Goal: Task Accomplishment & Management: Manage account settings

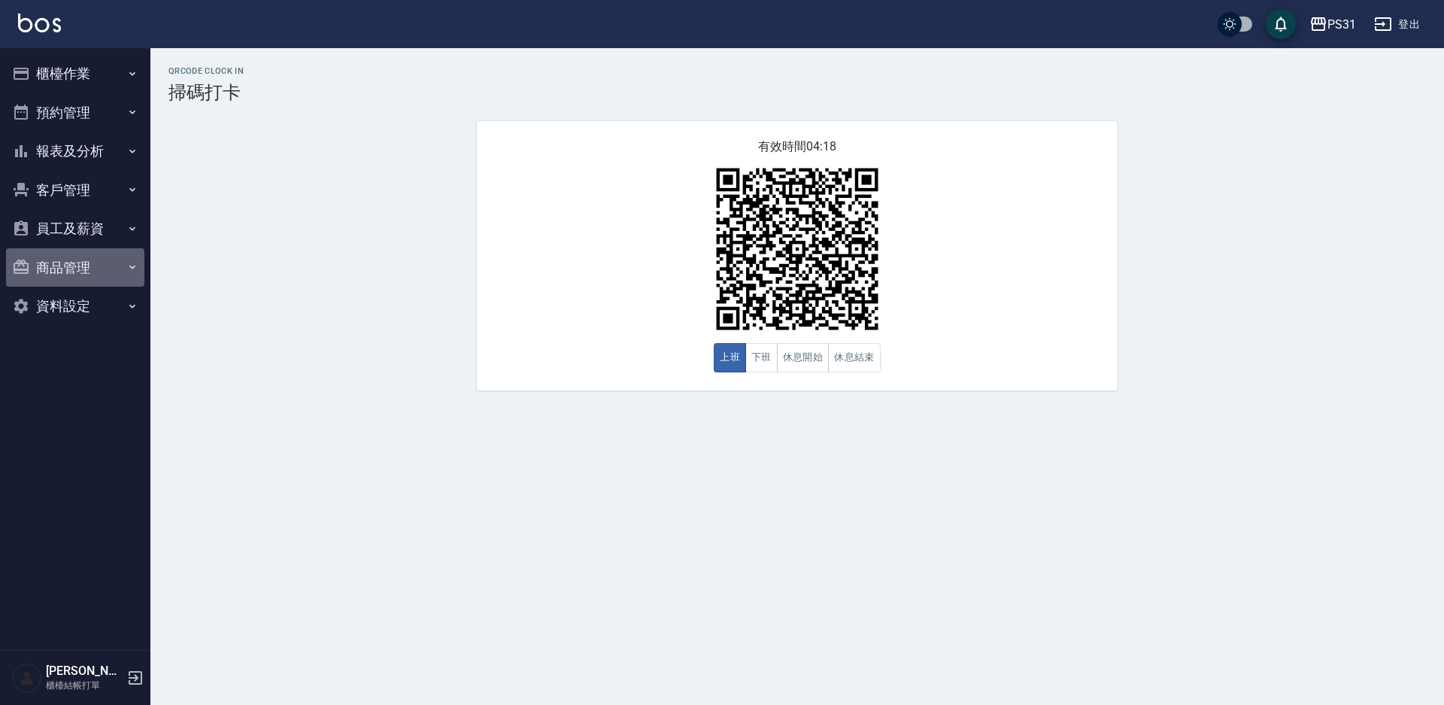
click at [57, 267] on button "商品管理" at bounding box center [75, 267] width 138 height 39
click at [50, 229] on button "員工及薪資" at bounding box center [75, 228] width 138 height 39
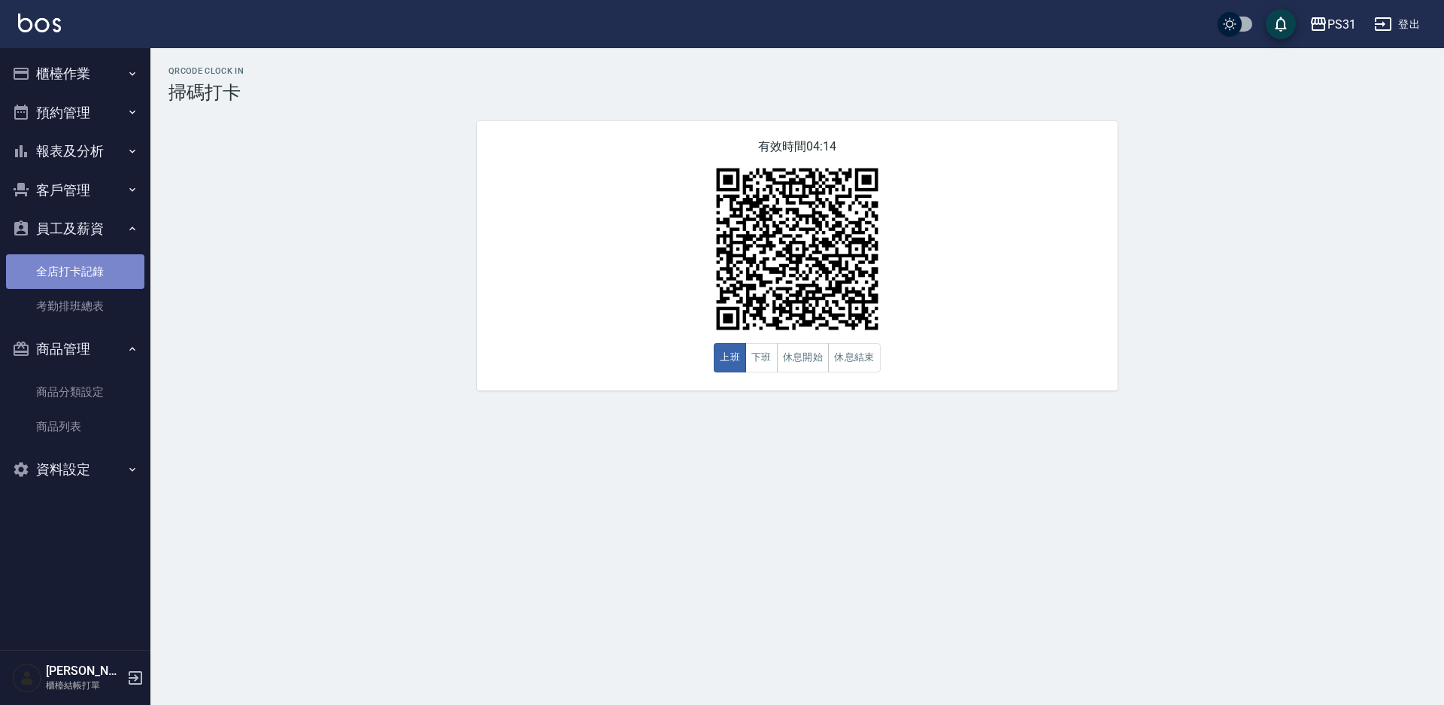
click at [97, 282] on link "全店打卡記錄" at bounding box center [75, 271] width 138 height 35
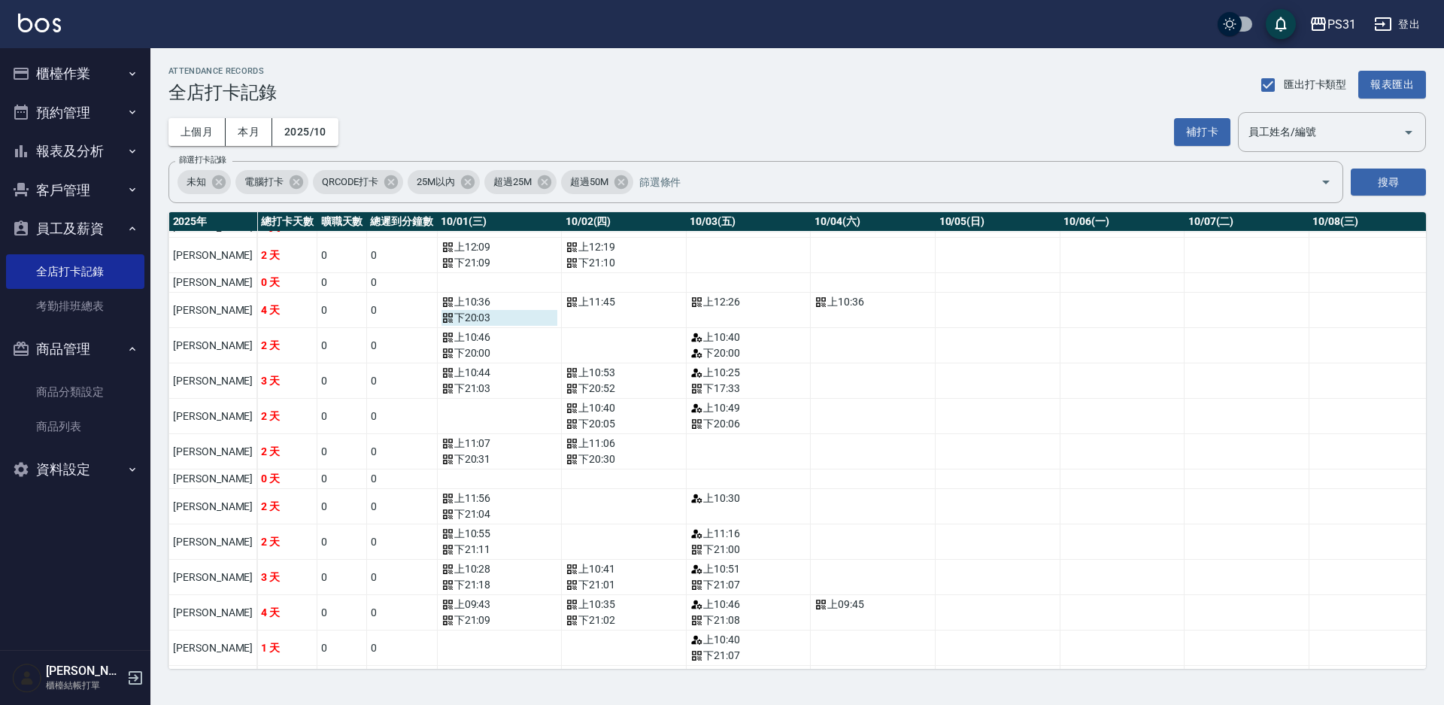
scroll to position [75, 0]
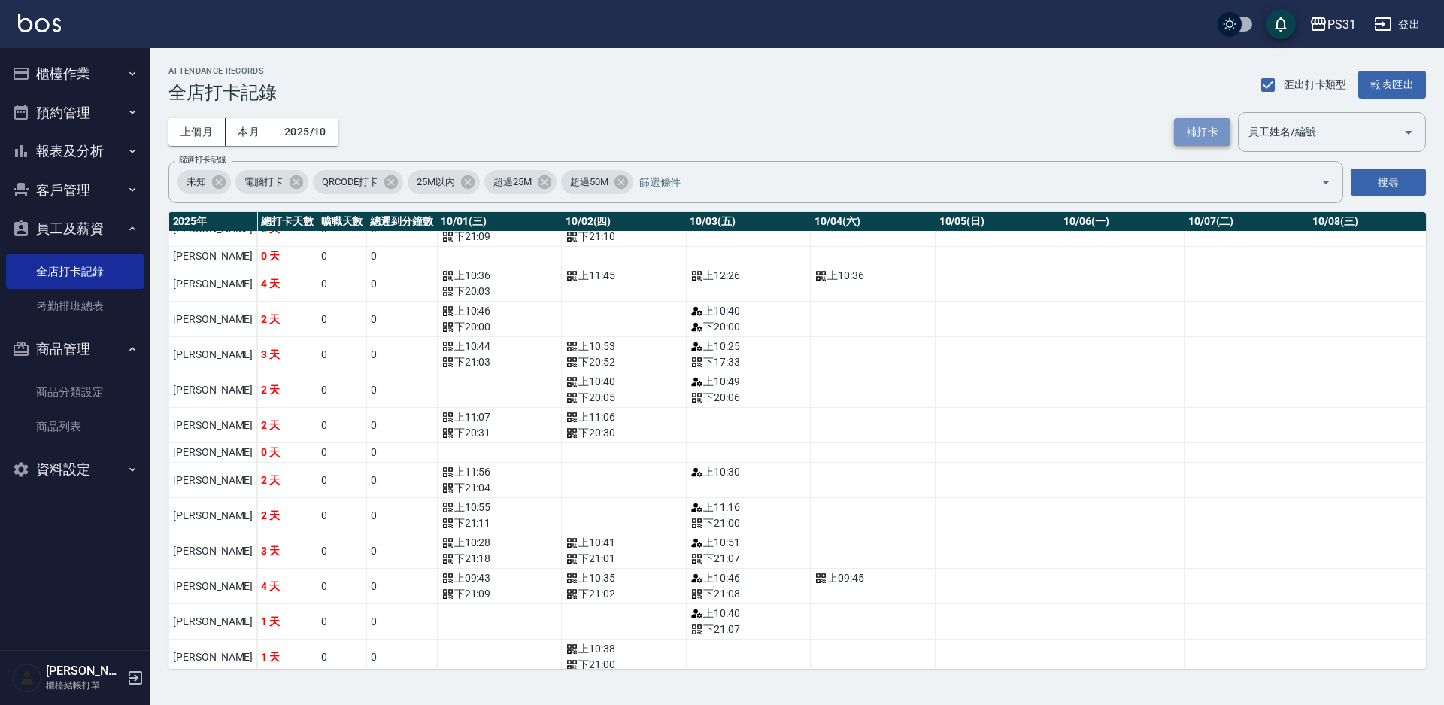
click at [1022, 135] on button "補打卡" at bounding box center [1202, 132] width 56 height 28
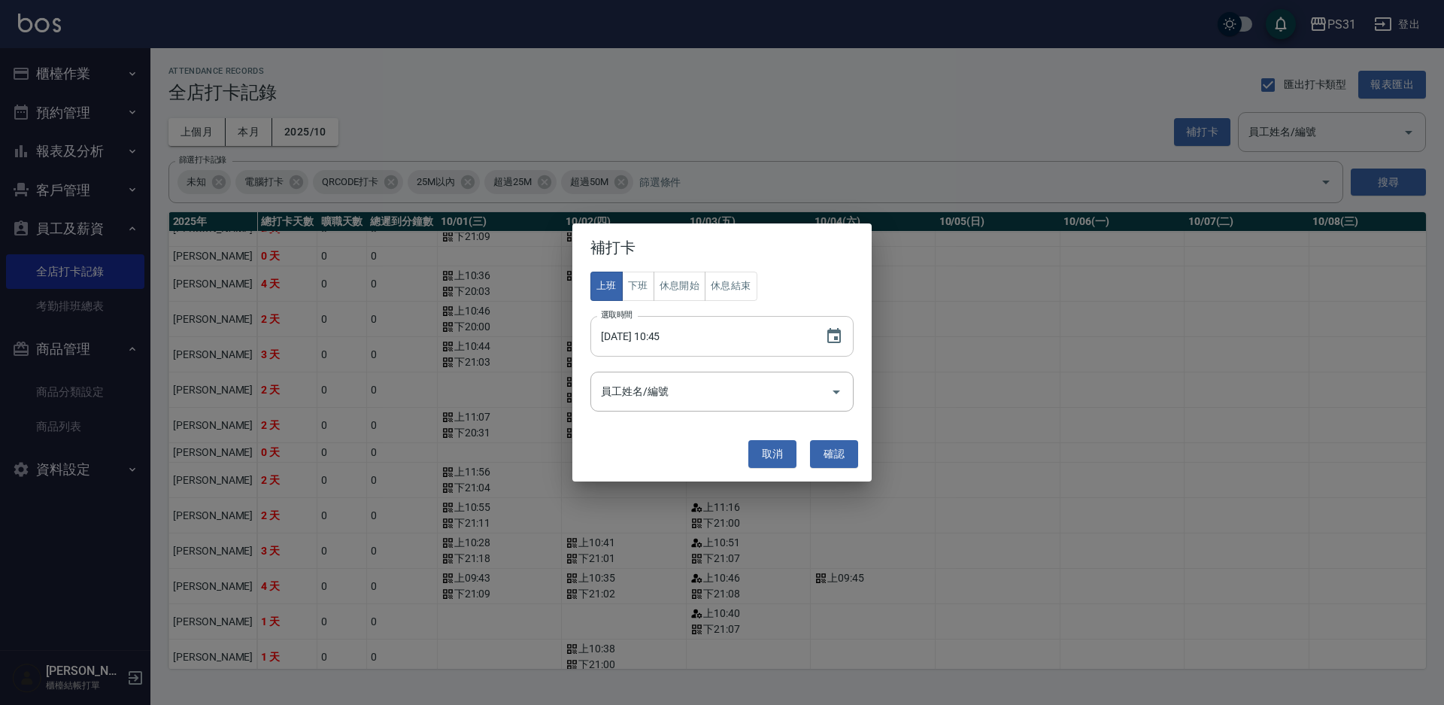
click at [710, 345] on input "[DATE] 10:45" at bounding box center [701, 336] width 220 height 41
type input "[DATE] 10:44"
click at [721, 401] on input "員工姓名/編號" at bounding box center [710, 391] width 227 height 26
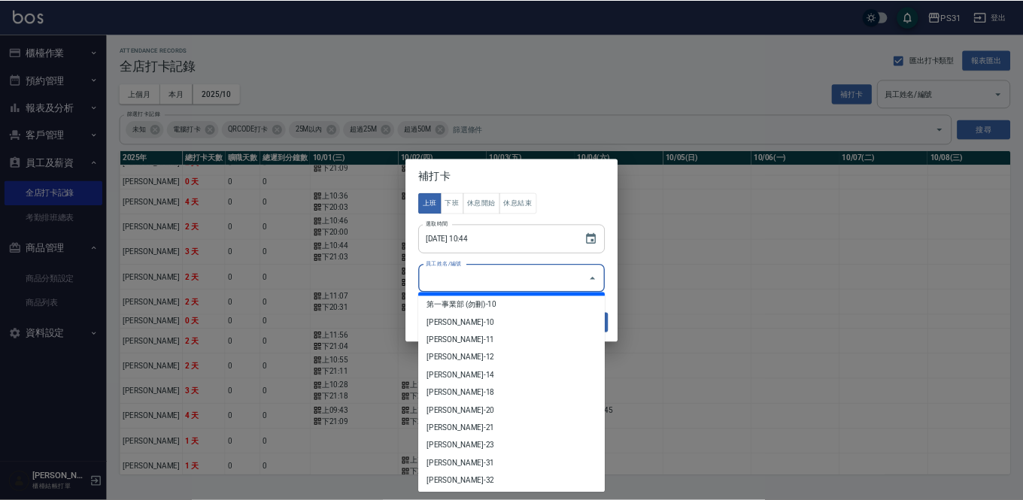
scroll to position [74, 0]
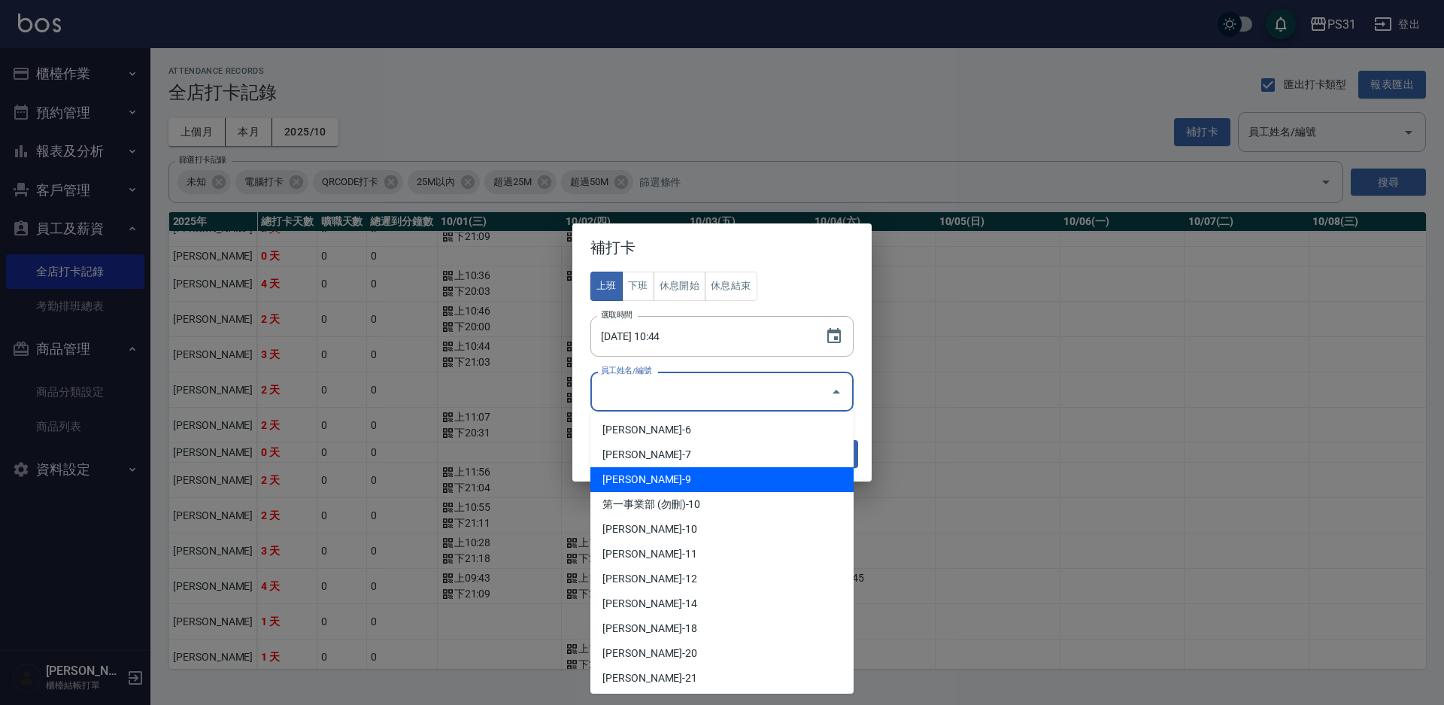
click at [721, 479] on li "[PERSON_NAME]-9" at bounding box center [722, 479] width 263 height 25
type input "[PERSON_NAME]"
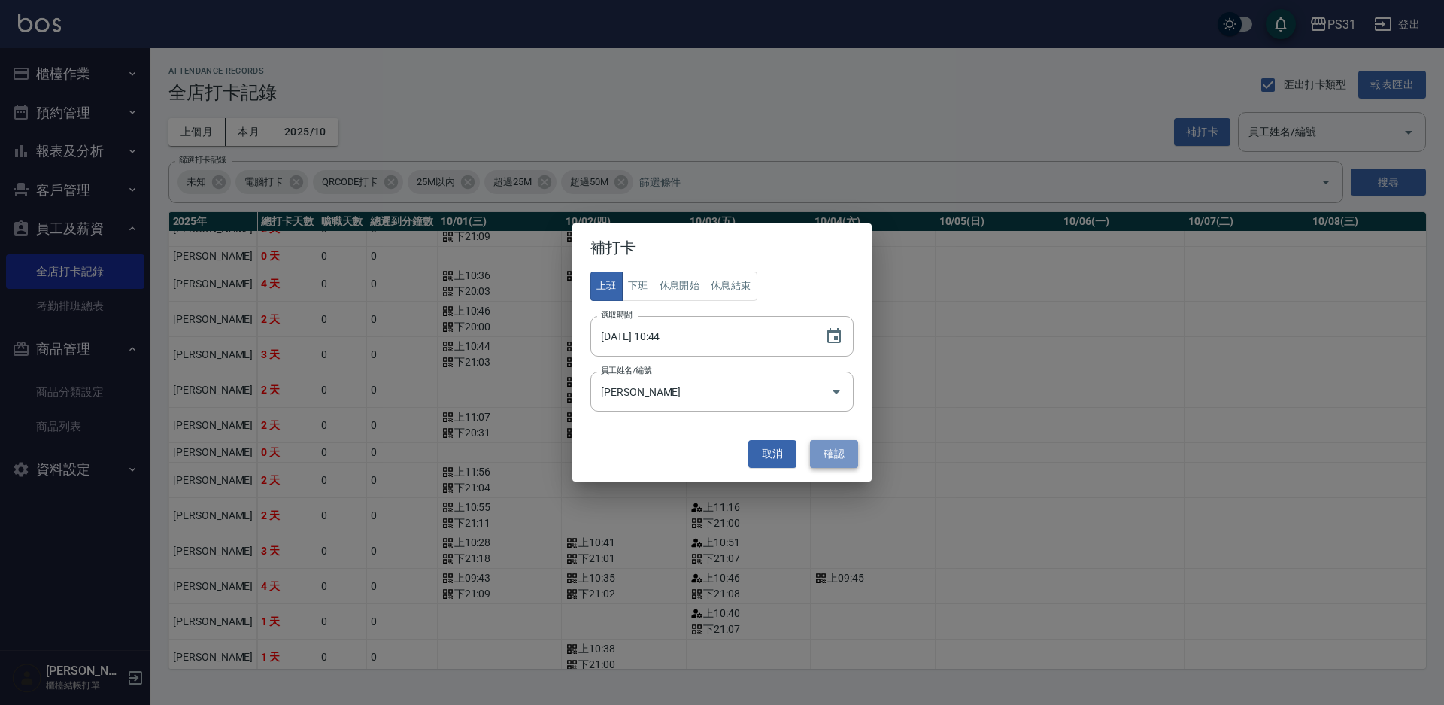
click at [843, 457] on button "確認" at bounding box center [834, 454] width 48 height 28
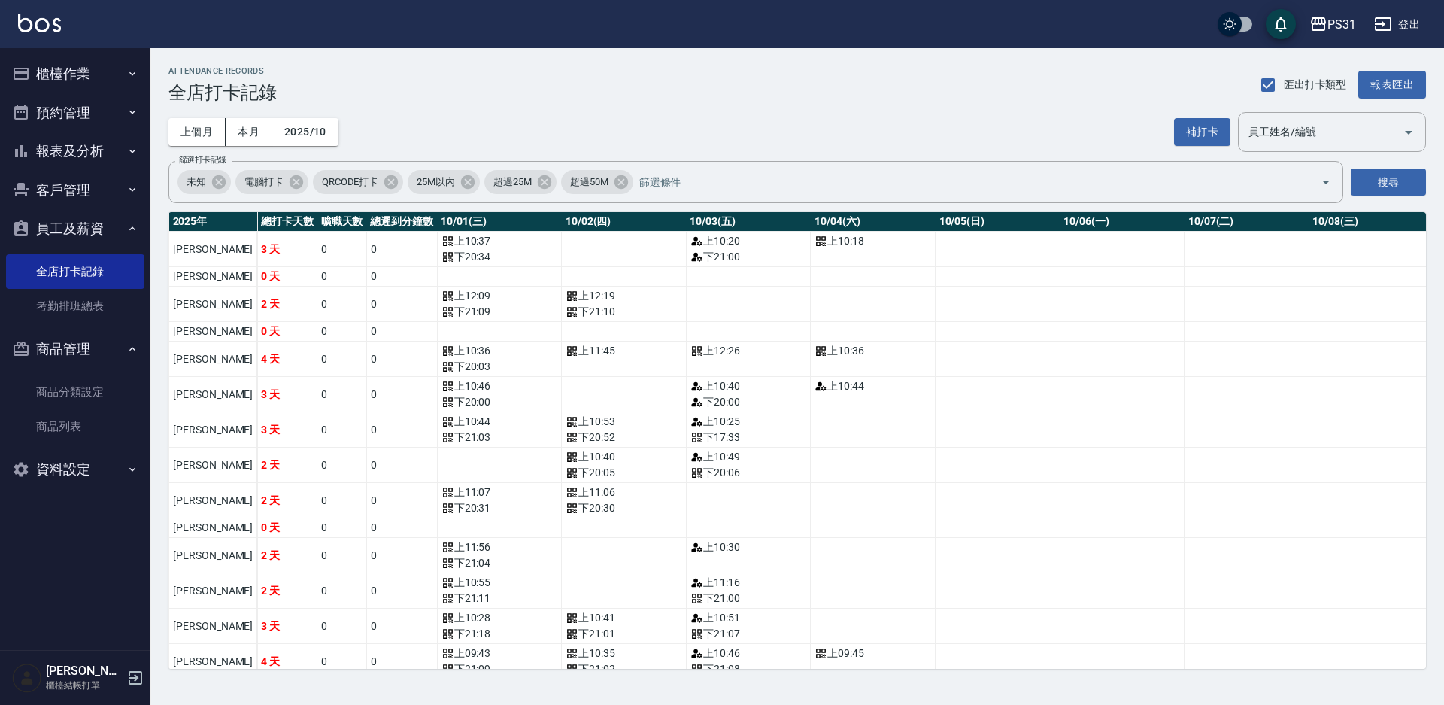
click at [84, 86] on button "櫃檯作業" at bounding box center [75, 73] width 138 height 39
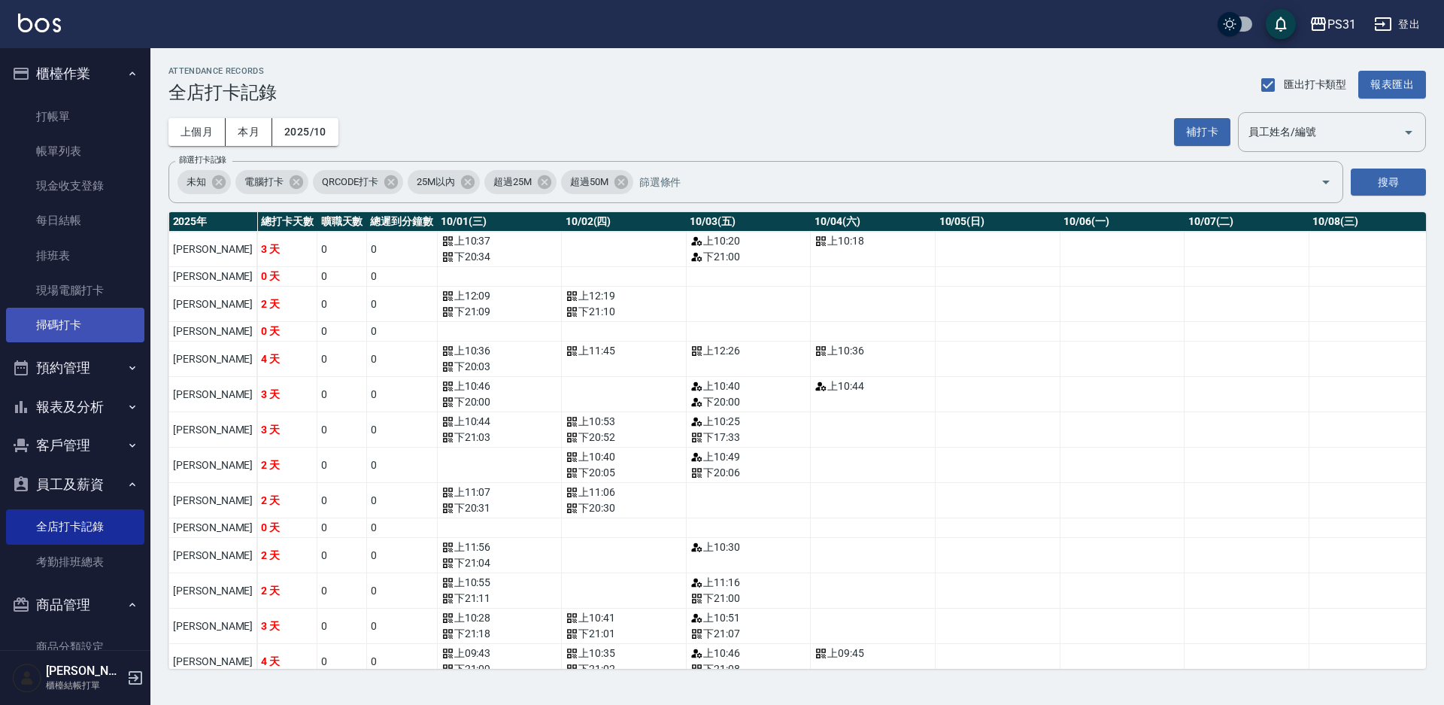
click at [59, 317] on link "掃碼打卡" at bounding box center [75, 325] width 138 height 35
